Goal: Book appointment/travel/reservation

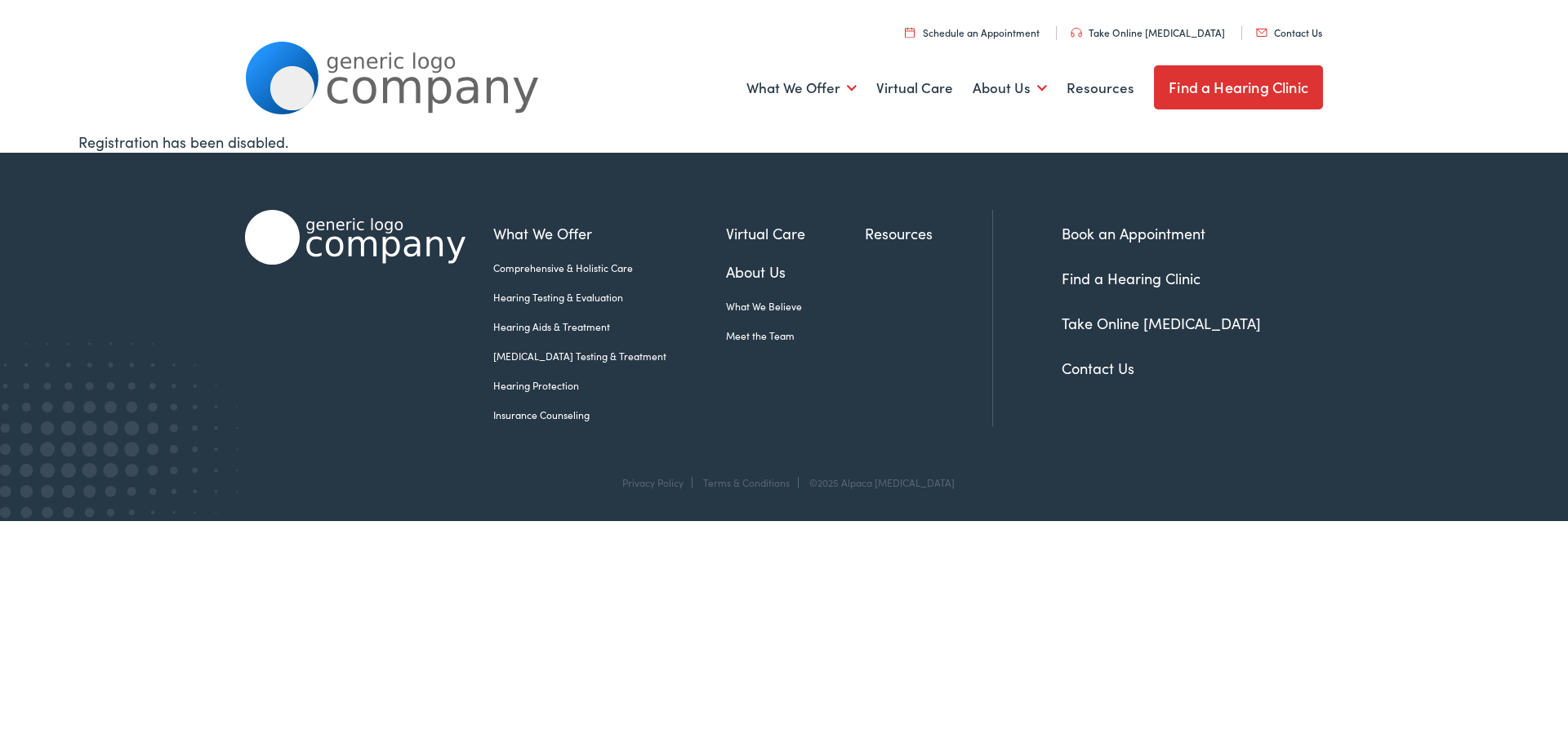
click at [538, 292] on link "Hearing Testing & Evaluation" at bounding box center [609, 297] width 233 height 15
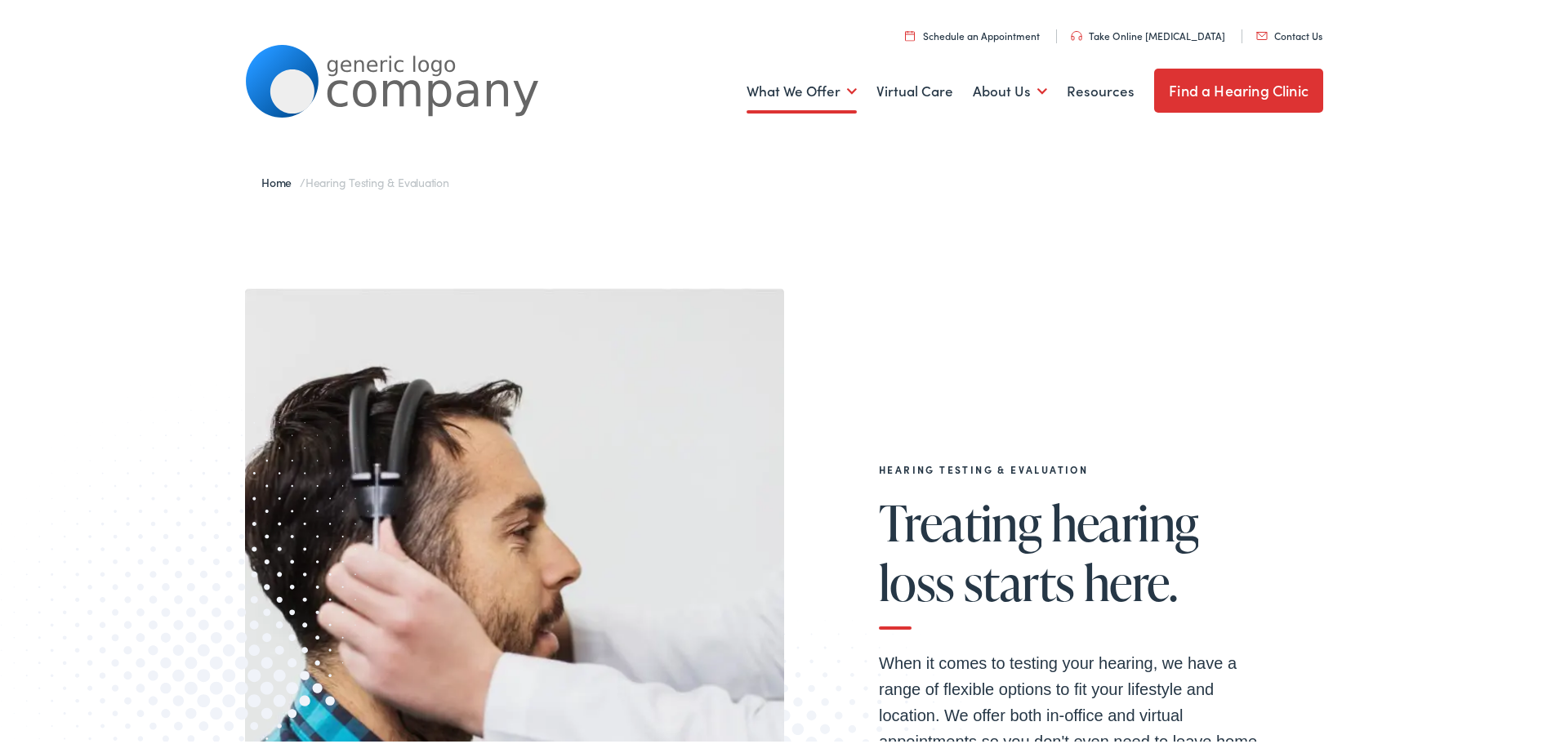
click at [1180, 29] on link "Take Online [MEDICAL_DATA]" at bounding box center [1148, 32] width 154 height 14
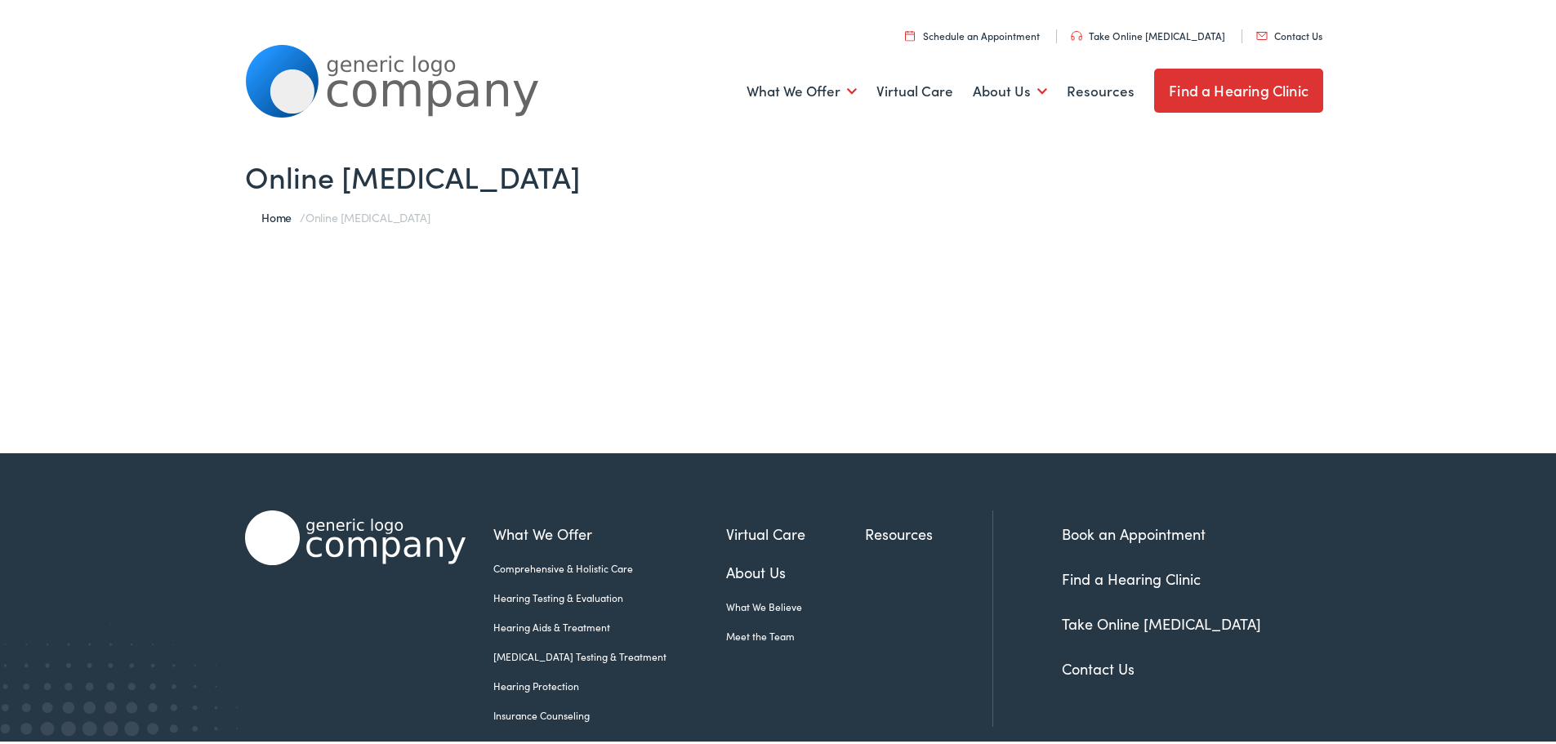
click at [915, 32] on img at bounding box center [910, 32] width 10 height 11
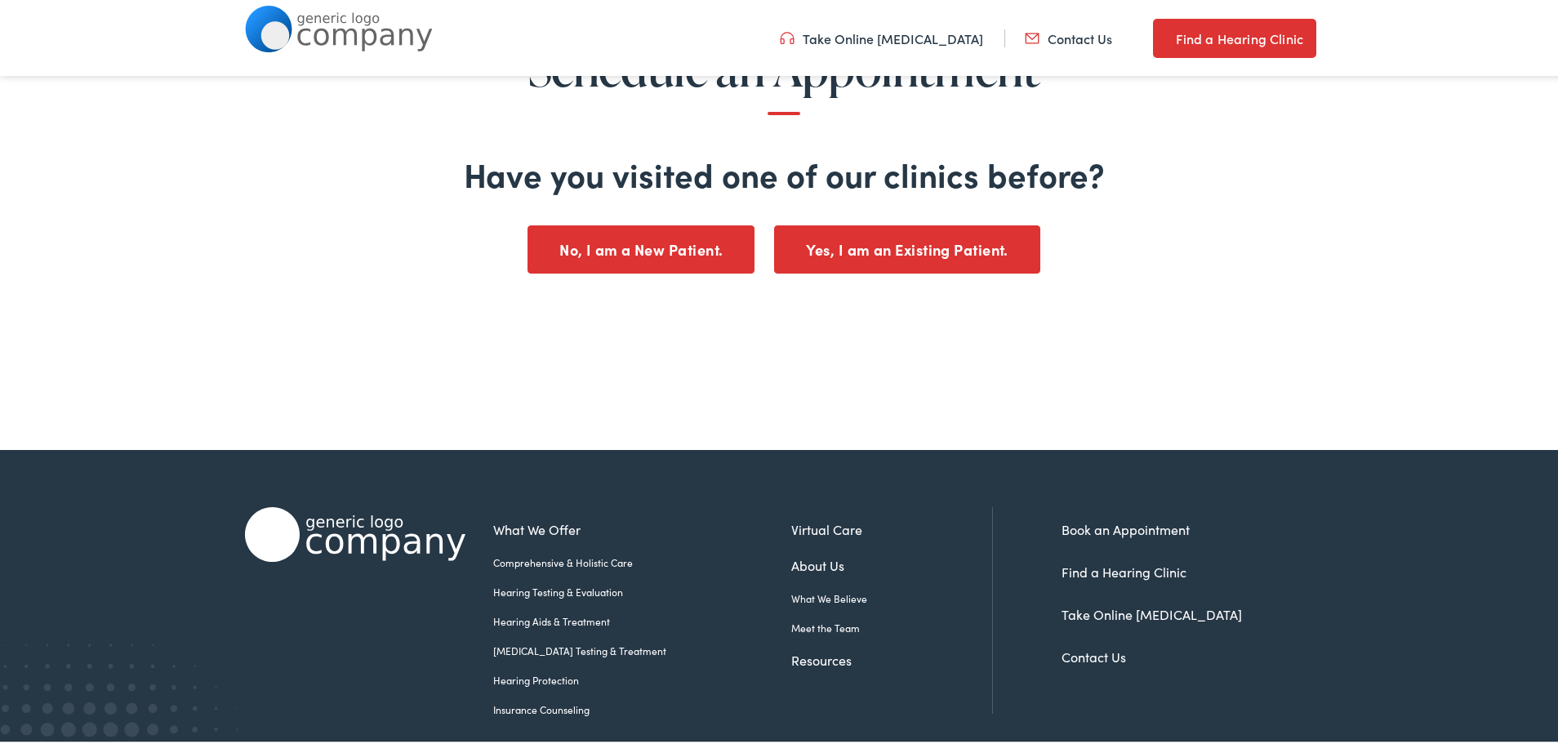
scroll to position [245, 0]
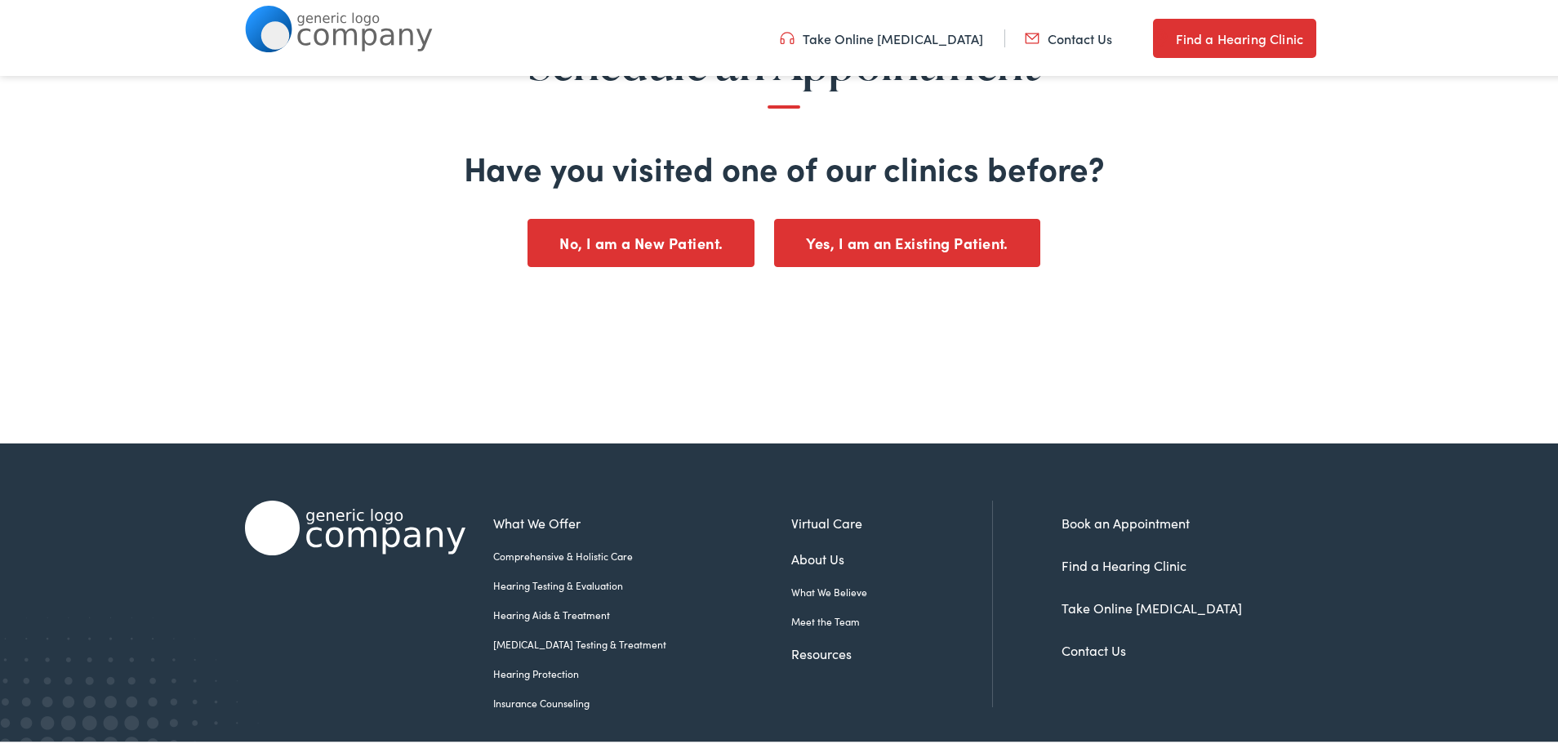
click at [625, 257] on button "No, I am a New Patient." at bounding box center [641, 240] width 227 height 48
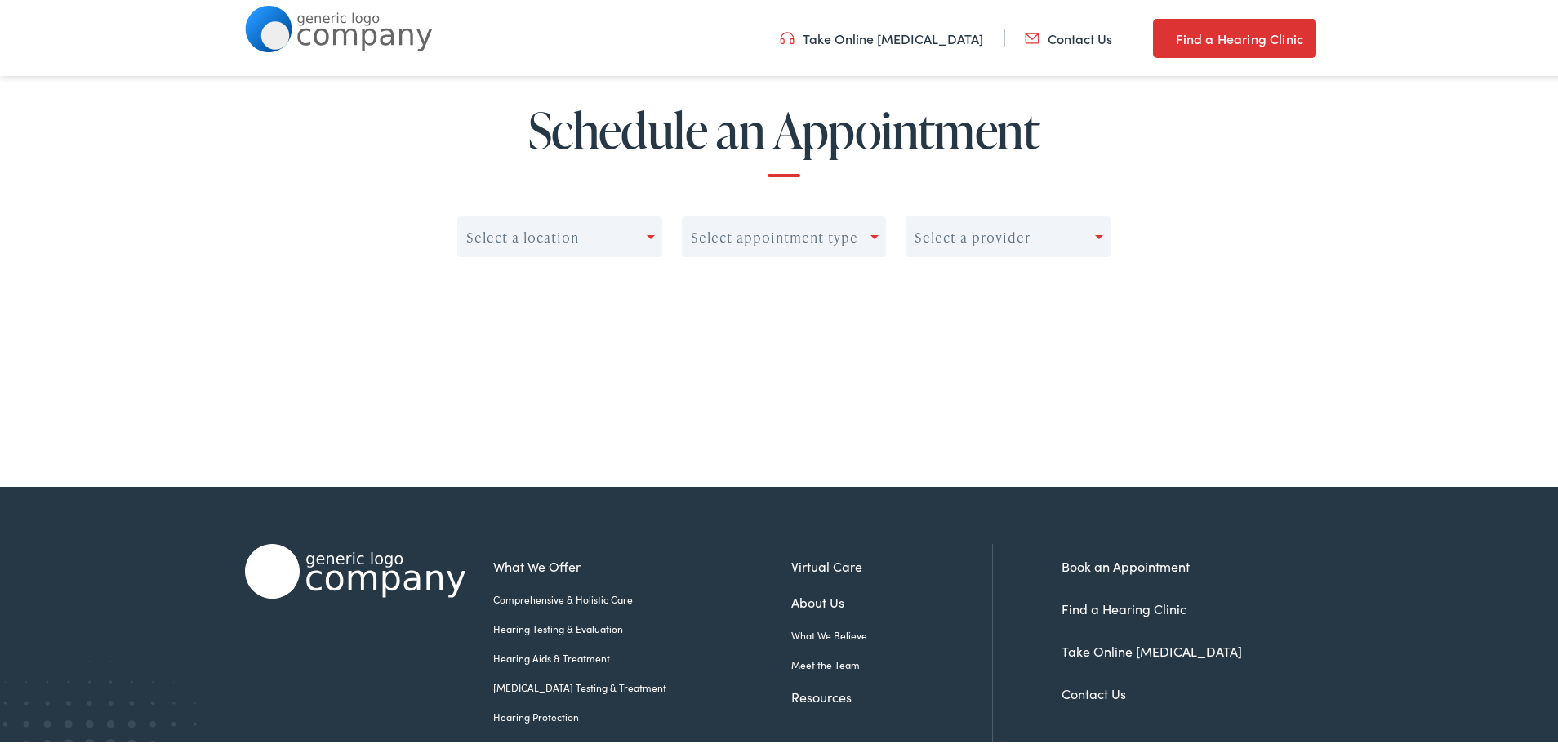
scroll to position [82, 0]
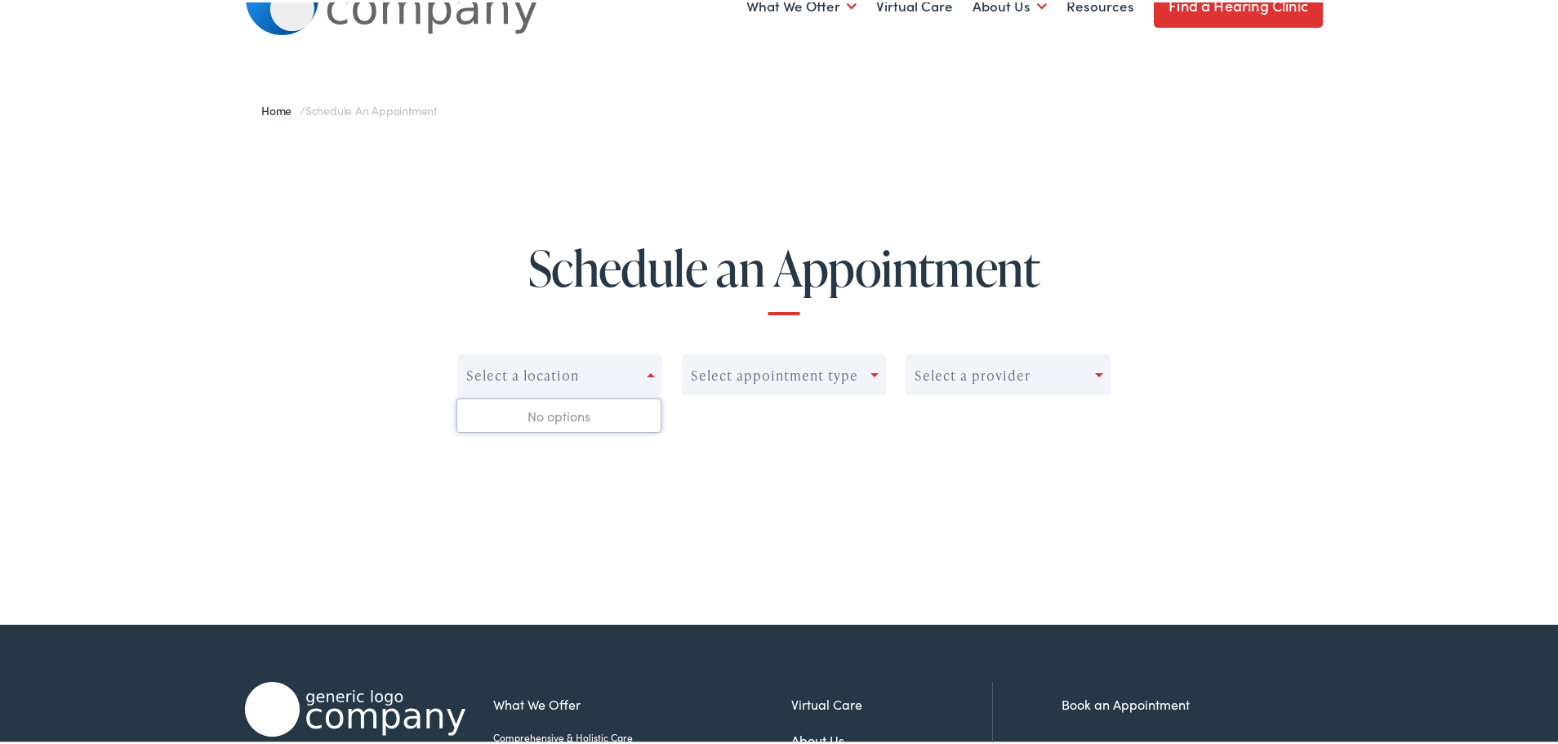
click at [608, 362] on div "Select a location" at bounding box center [552, 372] width 189 height 23
click at [725, 381] on div "Select appointment type" at bounding box center [774, 373] width 167 height 16
click at [1027, 381] on div "Select a provider" at bounding box center [1000, 372] width 189 height 23
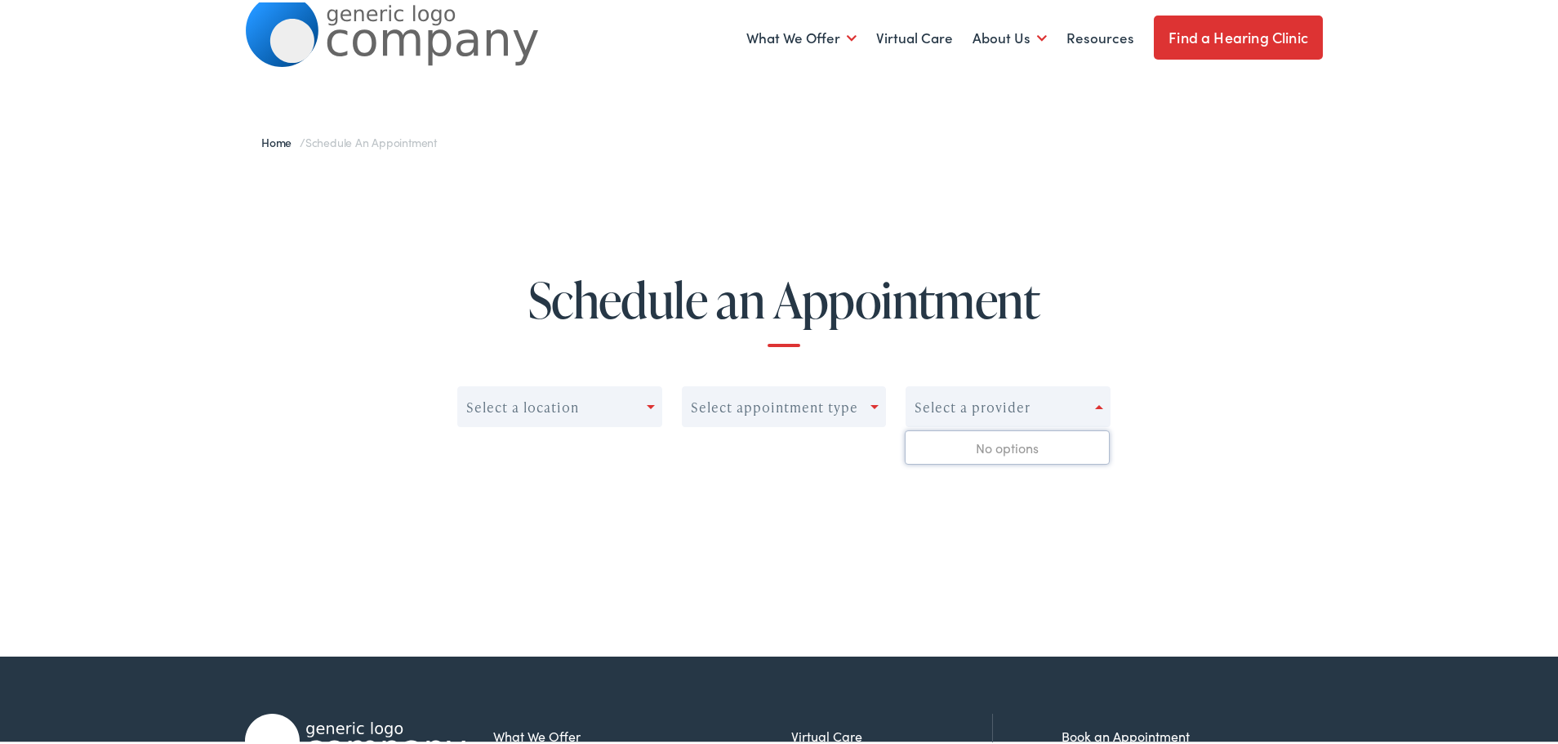
scroll to position [0, 0]
